Goal: Information Seeking & Learning: Learn about a topic

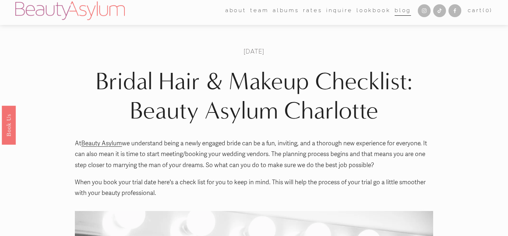
scroll to position [1, 0]
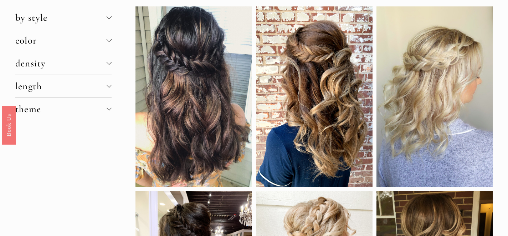
scroll to position [26, 0]
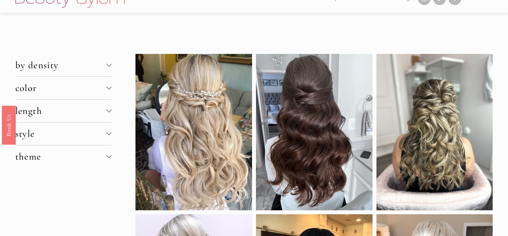
scroll to position [12, 0]
